Goal: Task Accomplishment & Management: Manage account settings

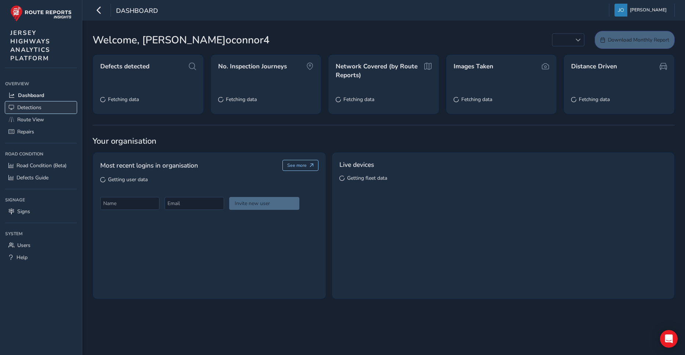
click at [26, 108] on span "Detections" at bounding box center [29, 107] width 24 height 7
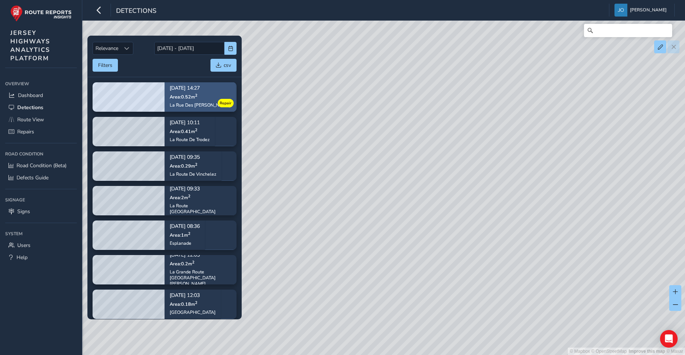
click at [186, 100] on div "[DATE] 14:27 Area: 0.52 m [STREET_ADDRESS][PERSON_NAME]" at bounding box center [200, 96] width 61 height 32
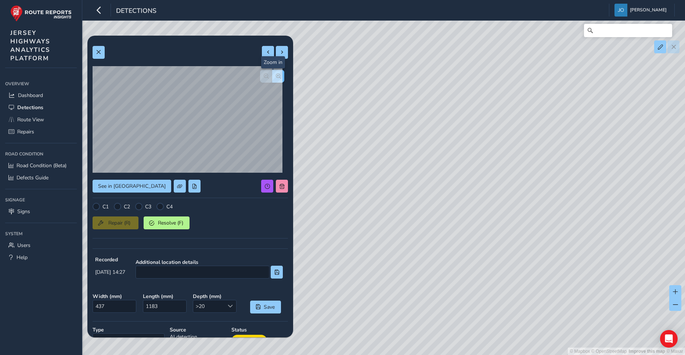
click at [276, 75] on span "button" at bounding box center [278, 75] width 5 height 5
click at [264, 77] on span "button" at bounding box center [266, 75] width 5 height 5
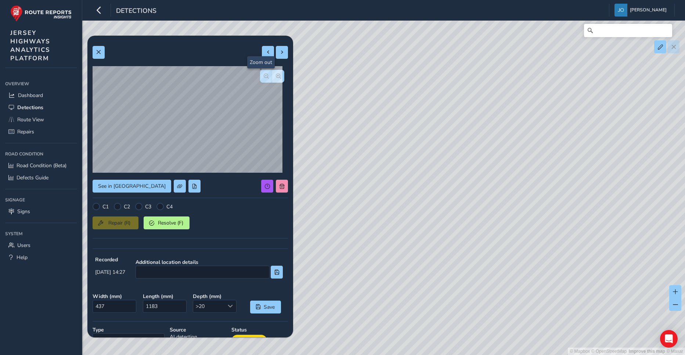
click at [264, 77] on span "button" at bounding box center [266, 75] width 5 height 5
click at [276, 52] on button at bounding box center [282, 52] width 12 height 13
type input "249"
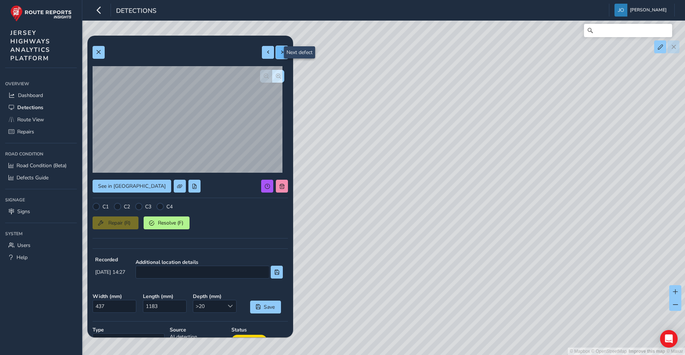
type input "985"
click at [265, 51] on span at bounding box center [267, 52] width 5 height 5
type input "437"
type input "1183"
click at [265, 51] on span at bounding box center [267, 52] width 5 height 5
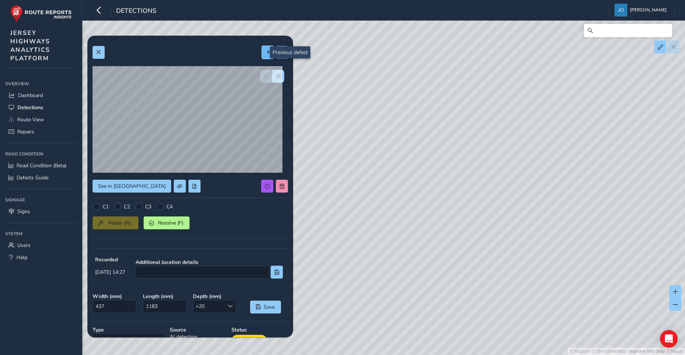
type input "301"
type input "368"
click at [265, 51] on span at bounding box center [267, 52] width 5 height 5
type input "222"
type input "565"
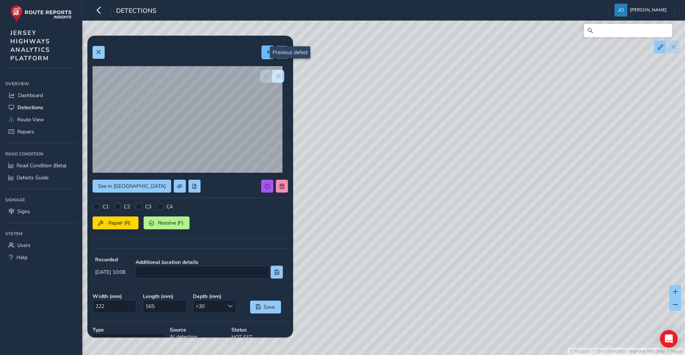
click at [265, 51] on span at bounding box center [267, 52] width 5 height 5
type input "165"
type input "153"
click at [265, 51] on span at bounding box center [267, 52] width 5 height 5
type input "336"
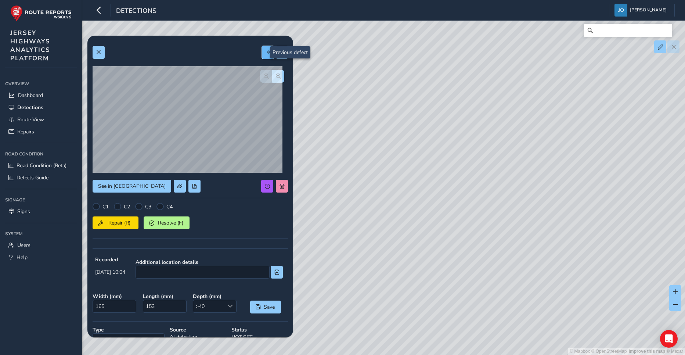
type input "631"
click at [265, 51] on span at bounding box center [267, 52] width 5 height 5
type input "333"
type input "377"
click at [265, 51] on span at bounding box center [267, 52] width 5 height 5
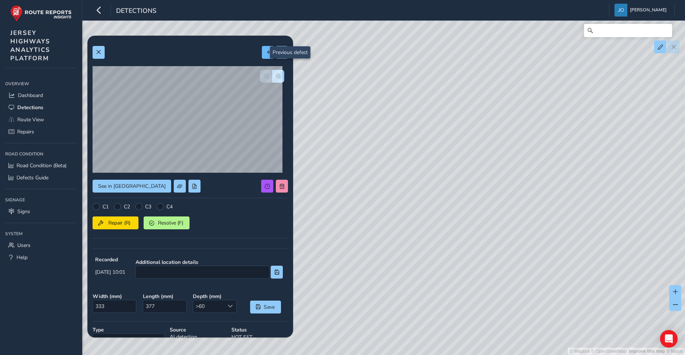
type input "356"
type input "686"
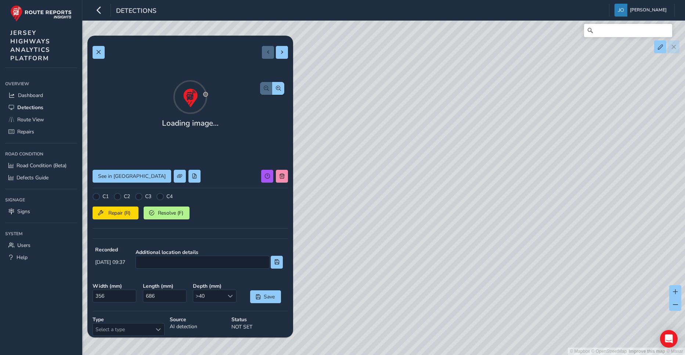
click at [262, 51] on div at bounding box center [275, 52] width 26 height 13
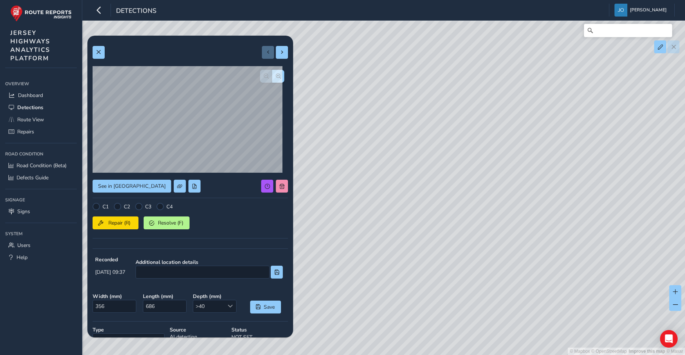
click at [262, 51] on div at bounding box center [275, 52] width 26 height 13
click at [264, 51] on div at bounding box center [275, 52] width 26 height 13
click at [276, 77] on span "button" at bounding box center [278, 75] width 5 height 5
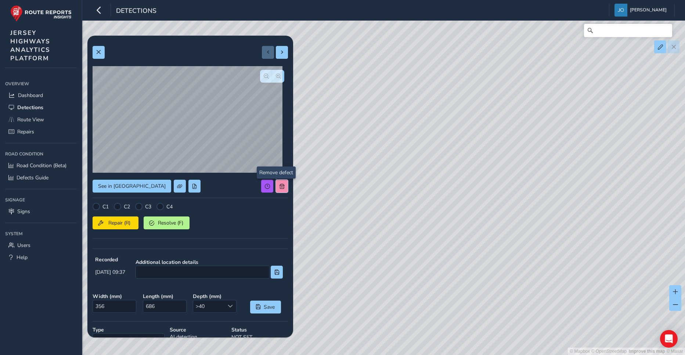
click at [276, 182] on button at bounding box center [282, 185] width 12 height 13
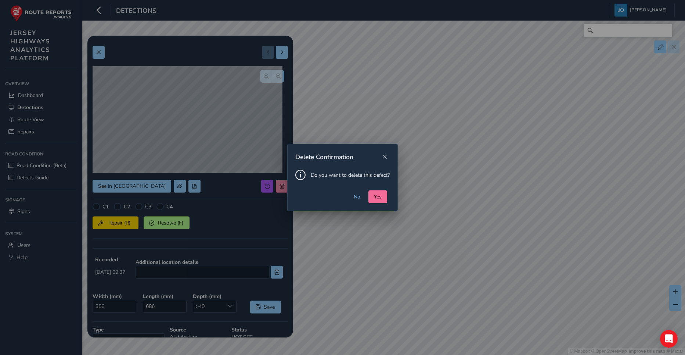
click at [374, 195] on span "Yes" at bounding box center [378, 196] width 8 height 7
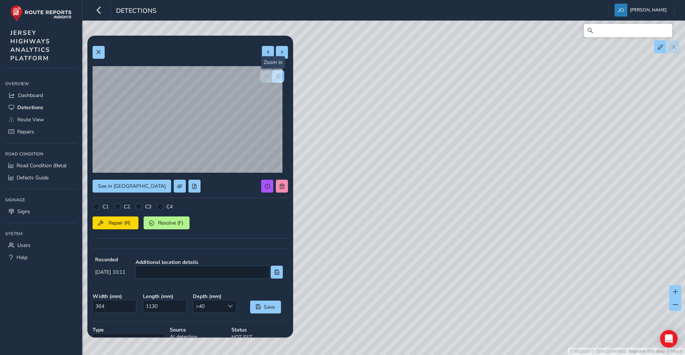
click at [276, 77] on span "button" at bounding box center [278, 75] width 5 height 5
click at [277, 189] on button at bounding box center [282, 185] width 12 height 13
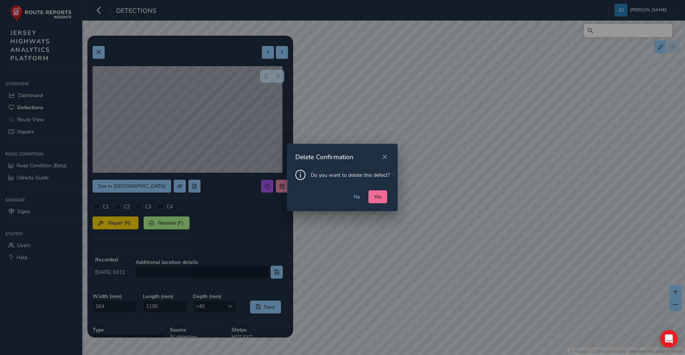
click at [374, 195] on span "Yes" at bounding box center [378, 196] width 8 height 7
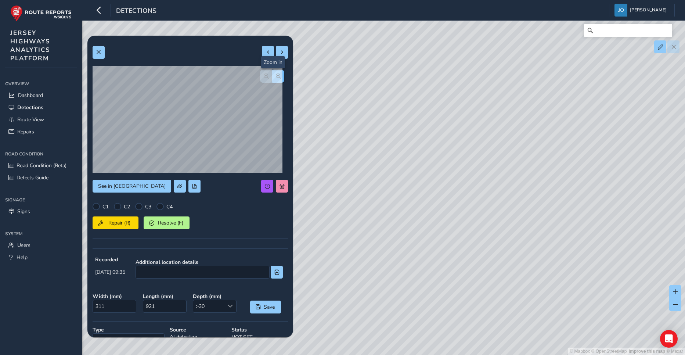
click at [276, 76] on span "button" at bounding box center [278, 75] width 5 height 5
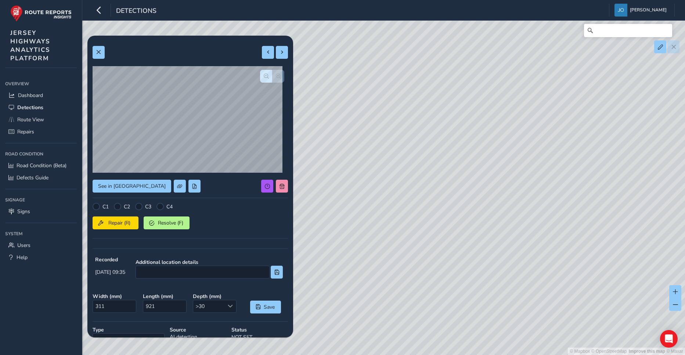
click at [273, 76] on div at bounding box center [272, 76] width 24 height 13
click at [260, 76] on button "button" at bounding box center [266, 76] width 12 height 13
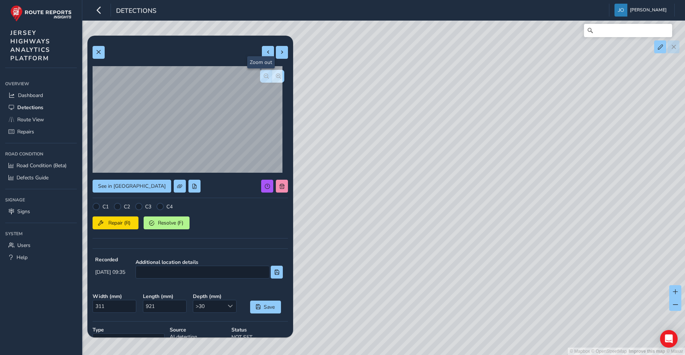
click at [260, 76] on button "button" at bounding box center [266, 76] width 12 height 13
click at [279, 53] on span at bounding box center [281, 52] width 5 height 5
type input "600"
type input "2318"
click at [272, 79] on button "button" at bounding box center [278, 76] width 12 height 13
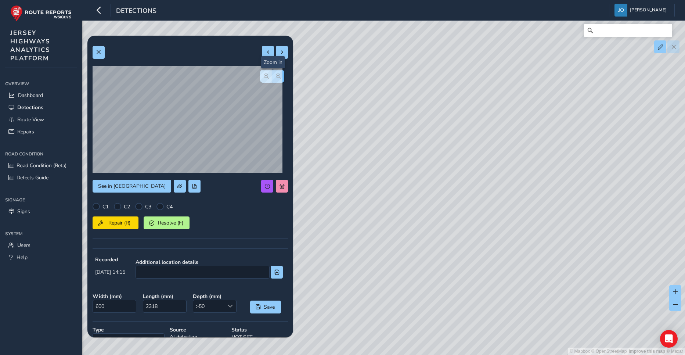
click at [272, 79] on button "button" at bounding box center [278, 76] width 12 height 13
click at [279, 187] on span at bounding box center [281, 186] width 5 height 5
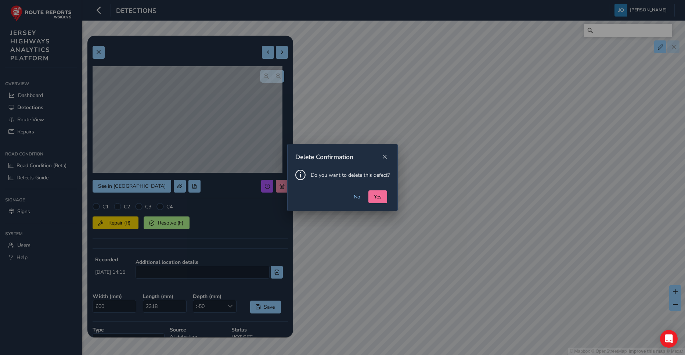
click at [375, 197] on span "Yes" at bounding box center [378, 196] width 8 height 7
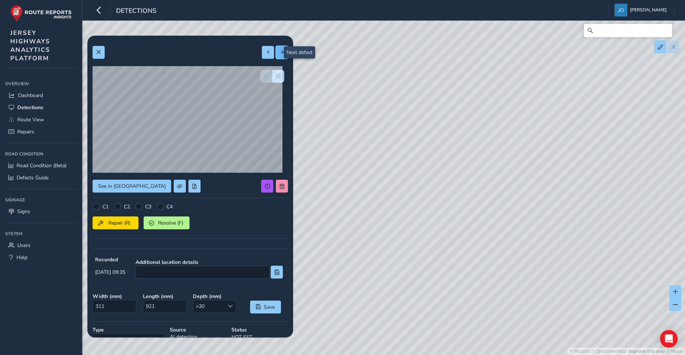
click at [279, 51] on span at bounding box center [281, 52] width 5 height 5
type input "235"
type input "421"
click at [276, 77] on span "button" at bounding box center [278, 75] width 5 height 5
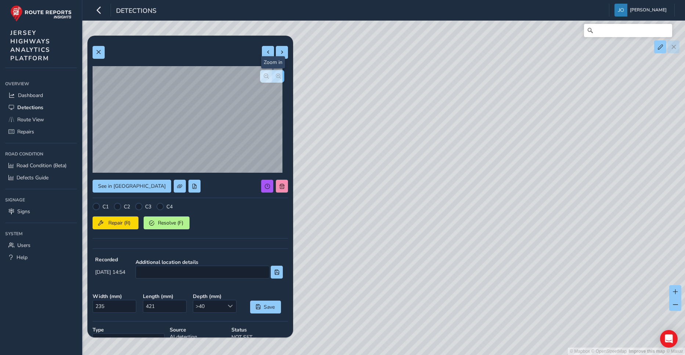
click at [276, 77] on span "button" at bounding box center [278, 75] width 5 height 5
click at [270, 77] on div at bounding box center [272, 76] width 24 height 13
click at [260, 75] on button "button" at bounding box center [266, 76] width 12 height 13
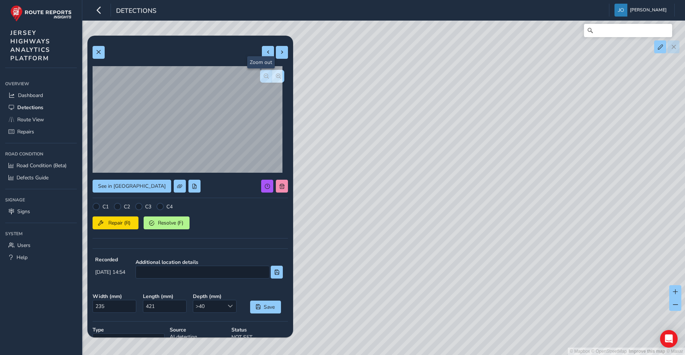
click at [260, 75] on button "button" at bounding box center [266, 76] width 12 height 13
click at [279, 184] on span at bounding box center [281, 186] width 5 height 5
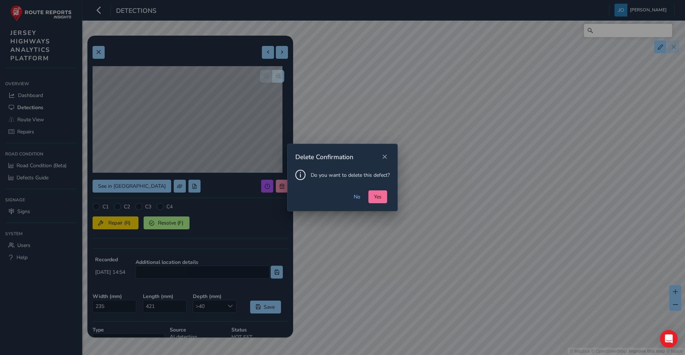
click at [375, 199] on span "Yes" at bounding box center [378, 196] width 8 height 7
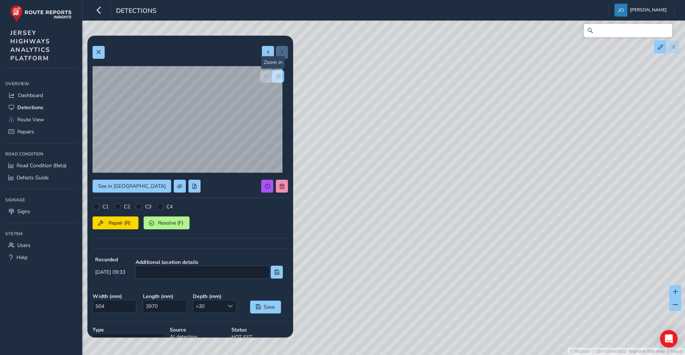
click at [276, 75] on span "button" at bounding box center [278, 75] width 5 height 5
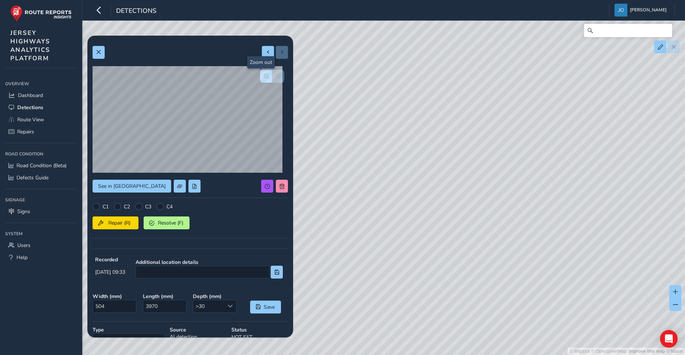
click at [264, 77] on span "button" at bounding box center [266, 75] width 5 height 5
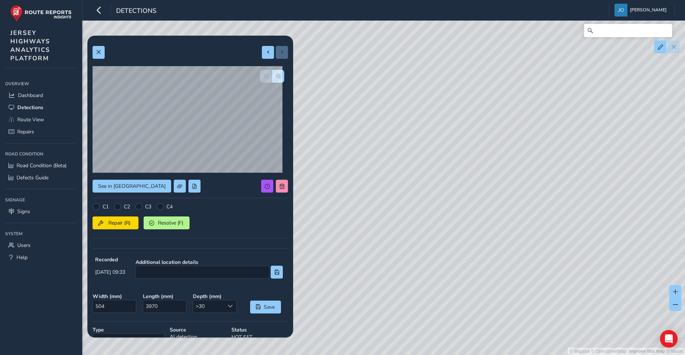
click at [260, 77] on div at bounding box center [272, 76] width 24 height 13
click at [276, 77] on span "button" at bounding box center [278, 75] width 5 height 5
click at [276, 75] on span "button" at bounding box center [278, 75] width 5 height 5
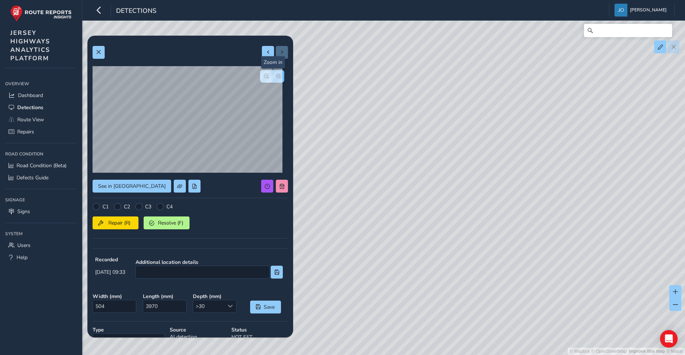
click at [276, 75] on span "button" at bounding box center [278, 75] width 5 height 5
click at [274, 75] on div at bounding box center [272, 76] width 24 height 13
click at [260, 77] on button "button" at bounding box center [266, 76] width 12 height 13
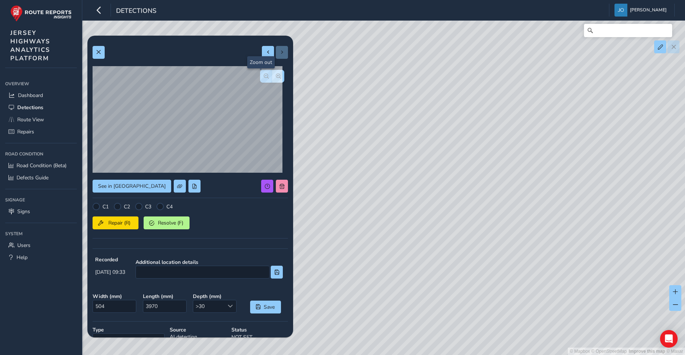
click at [260, 77] on button "button" at bounding box center [266, 76] width 12 height 13
click at [273, 59] on div "See in Route View C1 C2 C3 C4 Repair (R) Resolve (F) Recorded [DATE] 09:33 Addi…" at bounding box center [189, 230] width 195 height 378
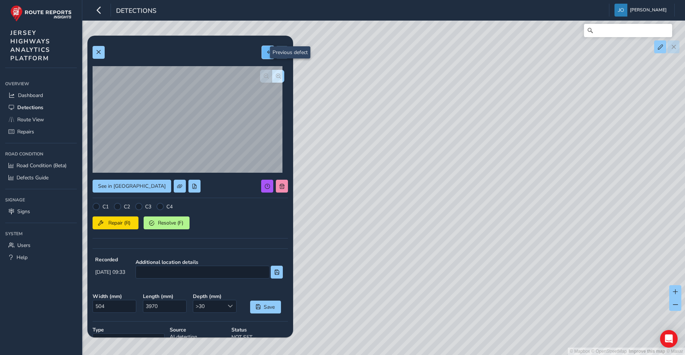
click at [262, 56] on button at bounding box center [268, 52] width 12 height 13
type input "311"
type input "921"
click at [32, 107] on span "Detections" at bounding box center [30, 107] width 26 height 7
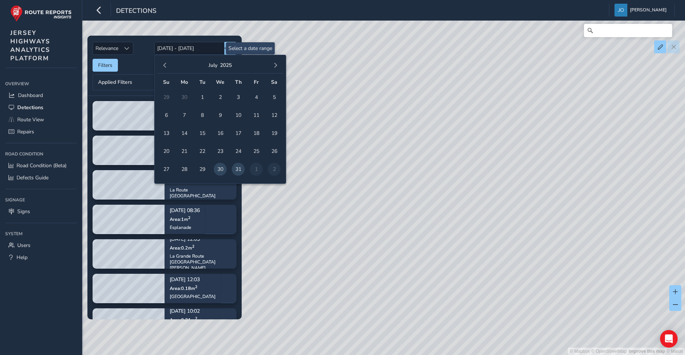
drag, startPoint x: 189, startPoint y: 50, endPoint x: 323, endPoint y: 288, distance: 273.0
click at [323, 288] on div "© Mapbox © OpenStreetMap Improve this map © Maxar" at bounding box center [342, 177] width 685 height 355
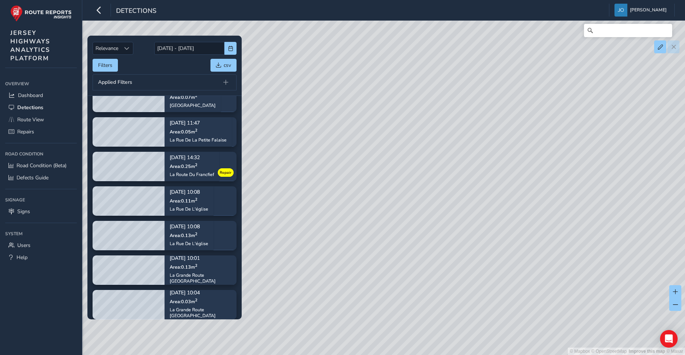
scroll to position [273, 0]
